Goal: Navigation & Orientation: Go to known website

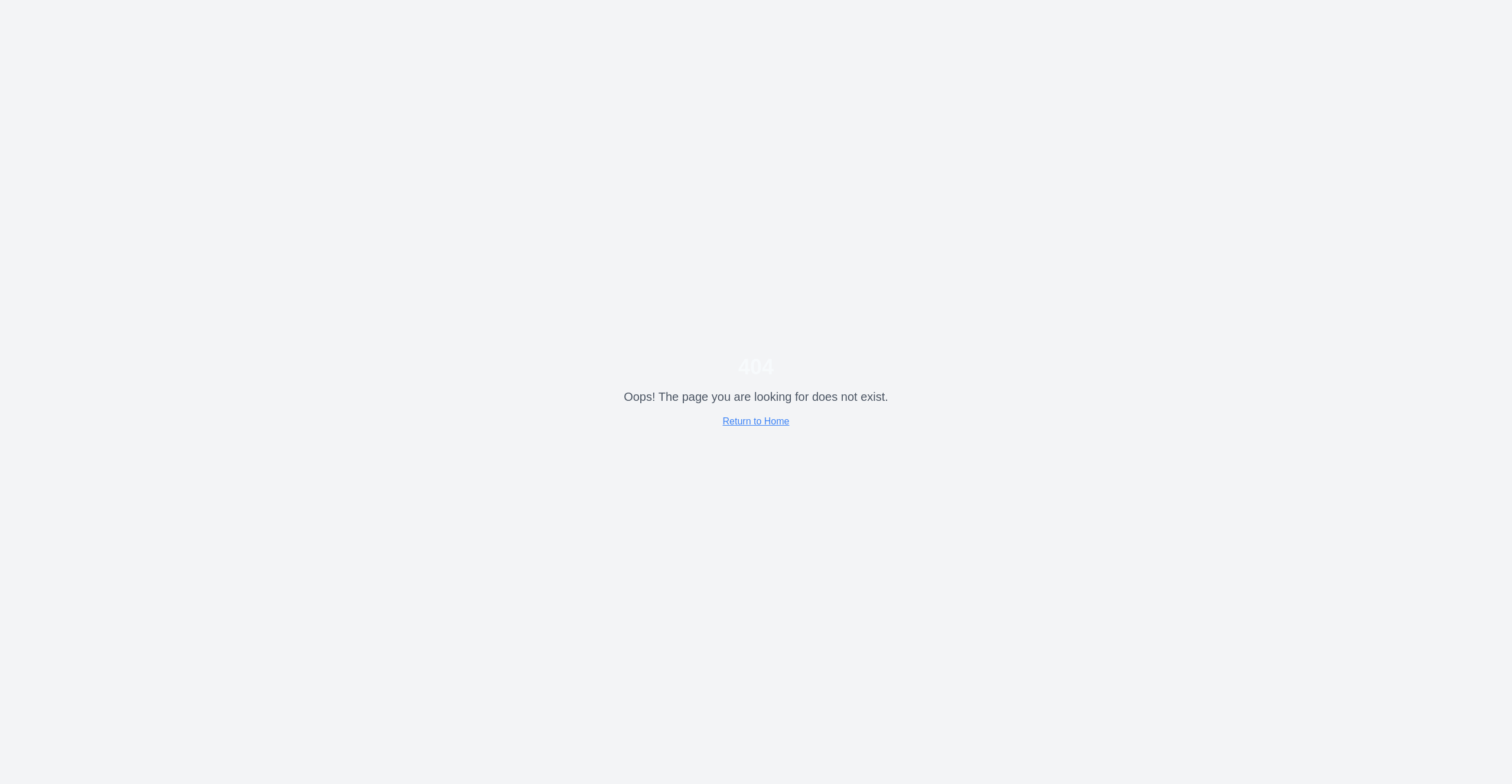
click at [989, 179] on div "404 Oops! The page you are looking for does not exist. Return to Home" at bounding box center [756, 392] width 1512 height 784
